Goal: Transaction & Acquisition: Purchase product/service

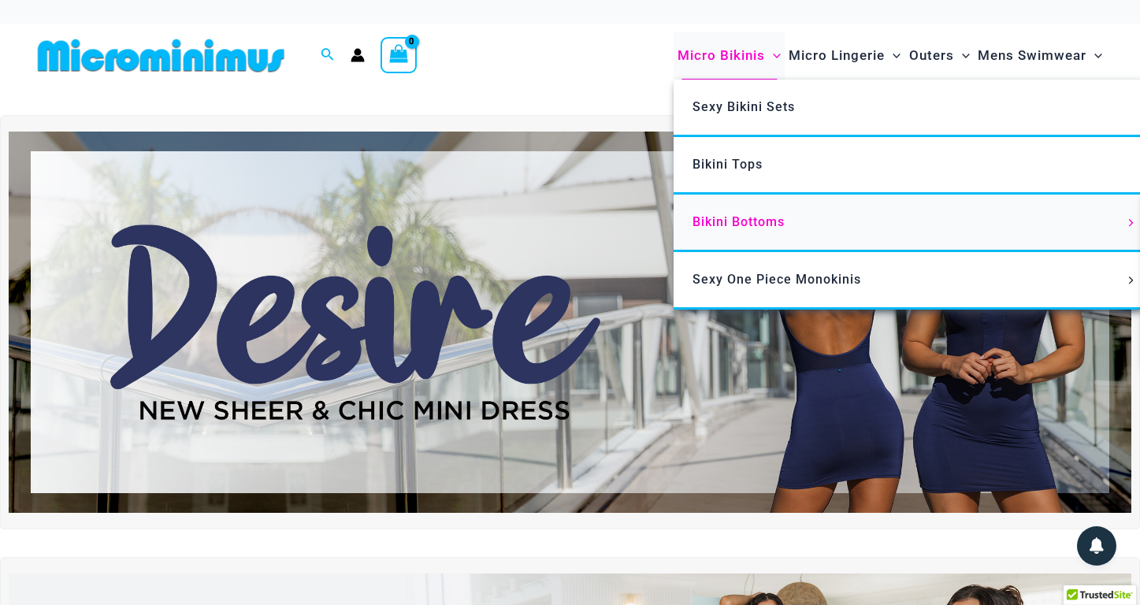
click at [742, 212] on link "Bikini Bottoms" at bounding box center [908, 224] width 469 height 58
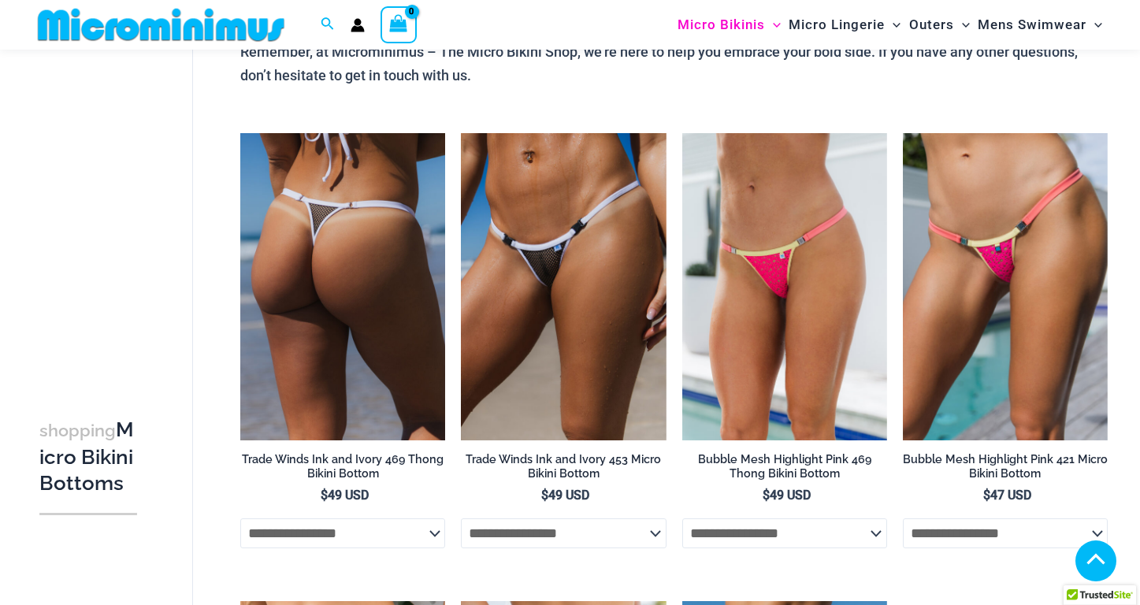
scroll to position [772, 0]
click at [408, 244] on img at bounding box center [342, 286] width 205 height 307
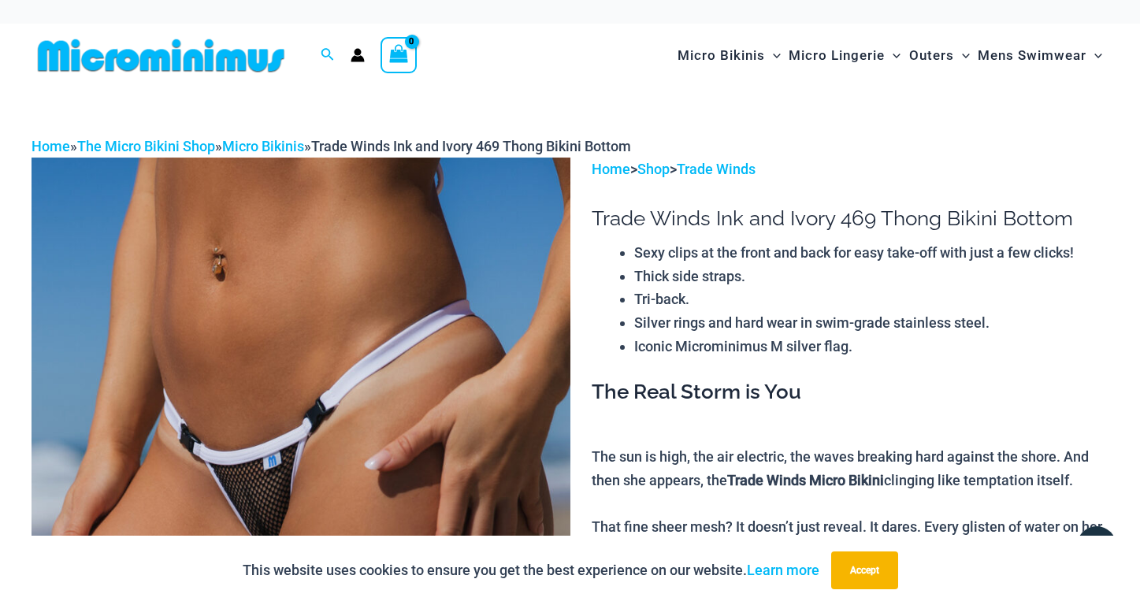
scroll to position [45, 0]
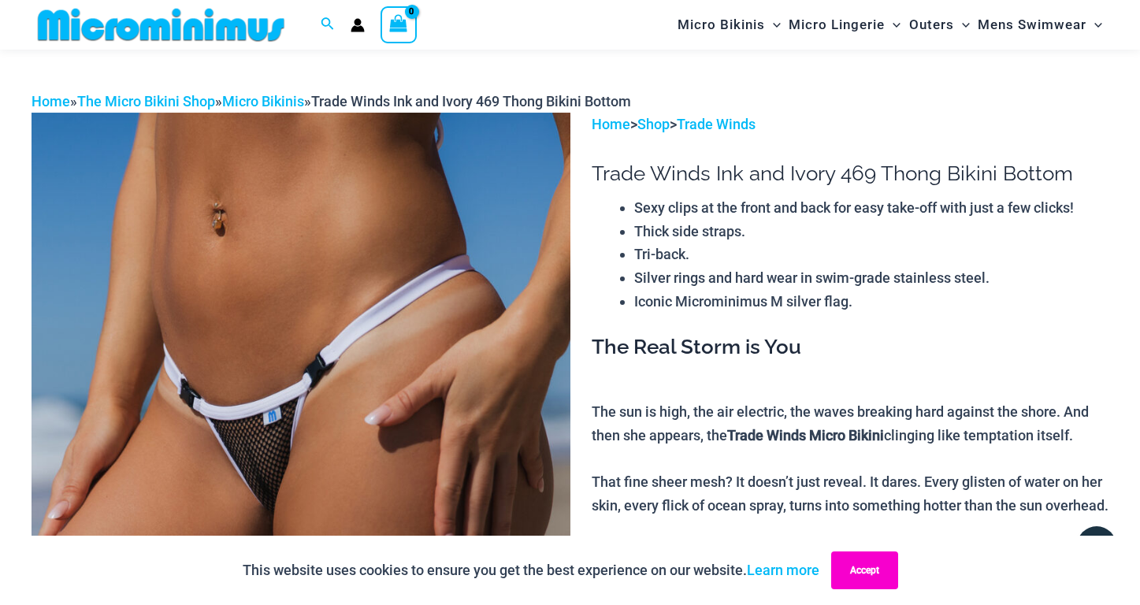
click at [872, 560] on button "Accept" at bounding box center [864, 571] width 67 height 38
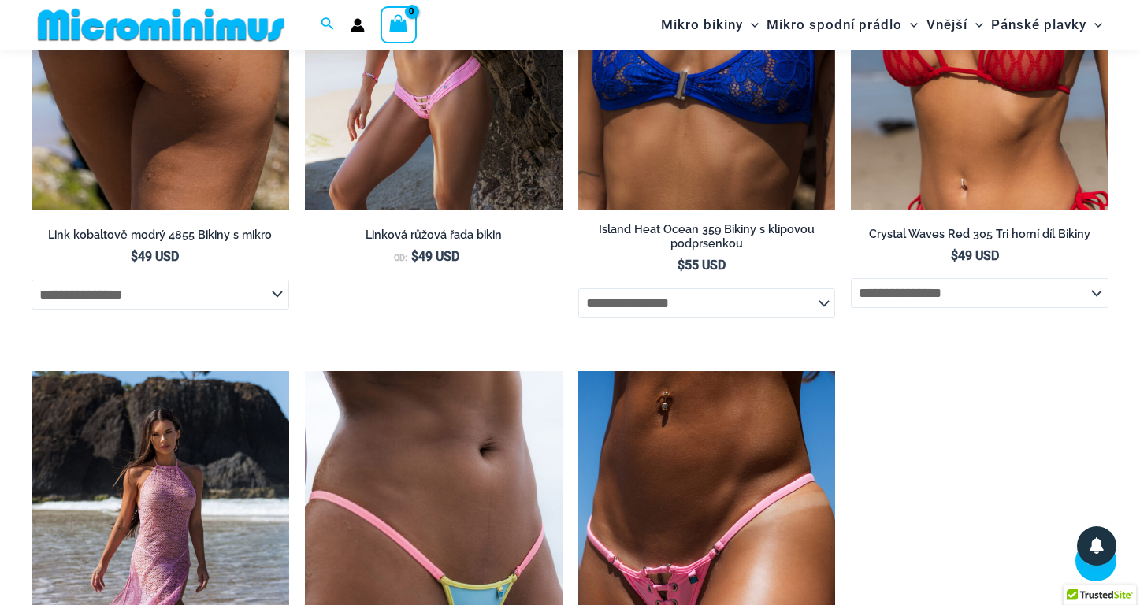
scroll to position [3830, 0]
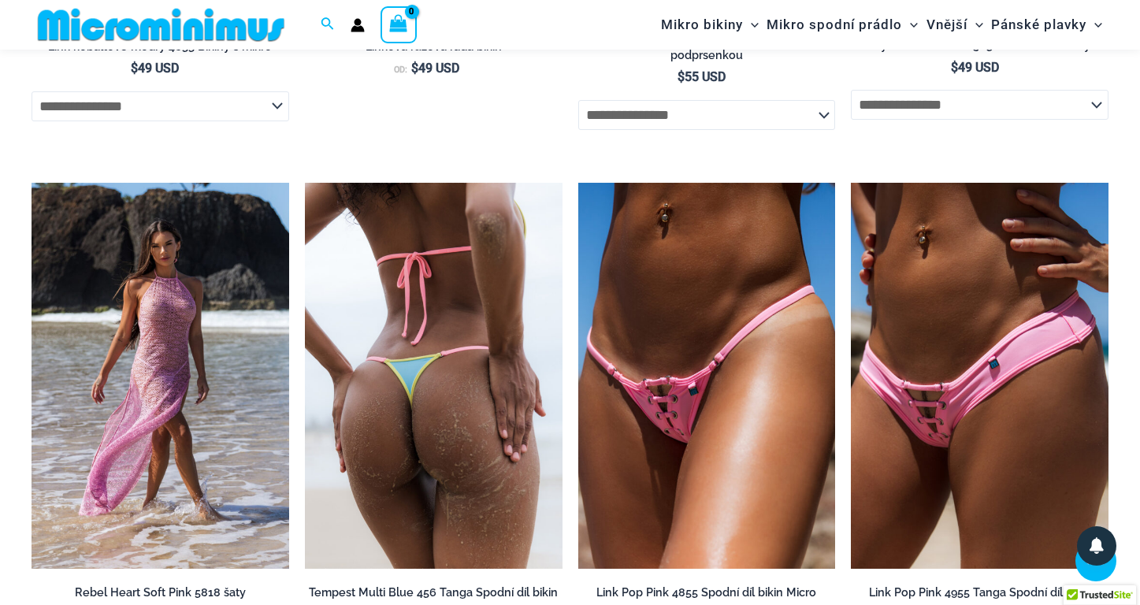
click at [490, 329] on img at bounding box center [434, 376] width 258 height 386
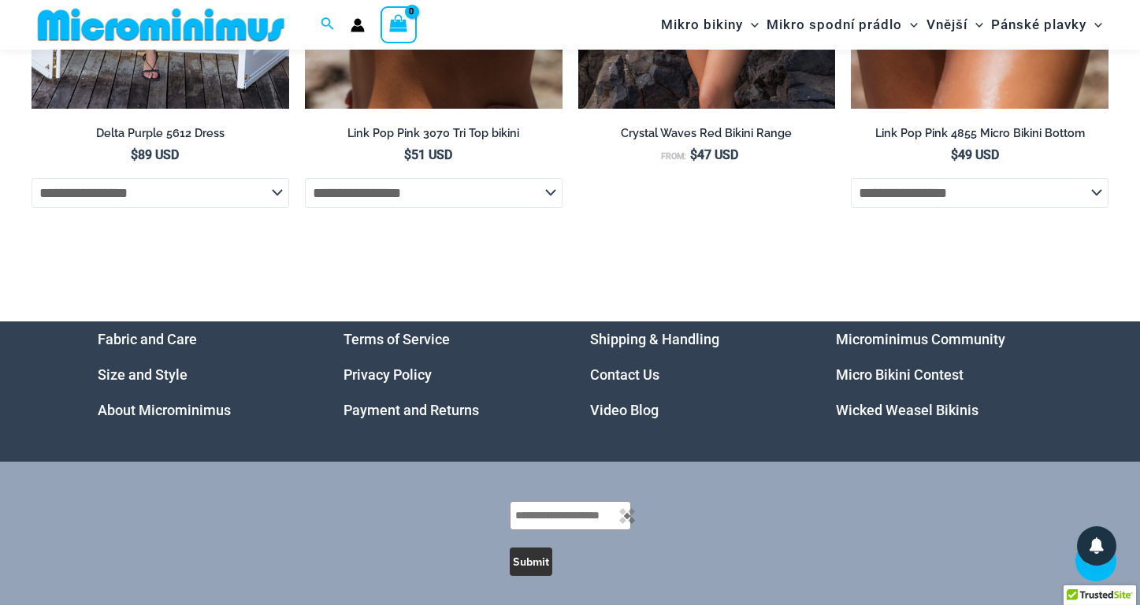
scroll to position [4982, 0]
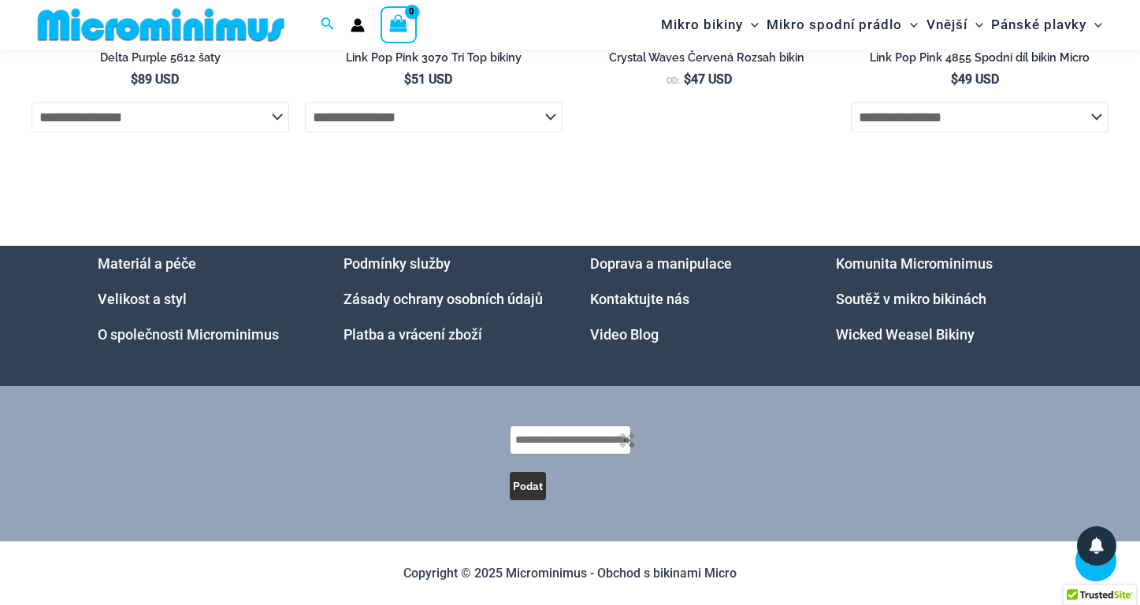
click at [919, 263] on link "Komunita Microminimus" at bounding box center [914, 263] width 157 height 17
